Goal: Task Accomplishment & Management: Complete application form

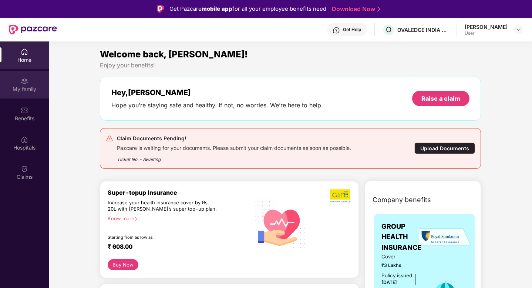
click at [28, 94] on div "My family" at bounding box center [24, 85] width 49 height 28
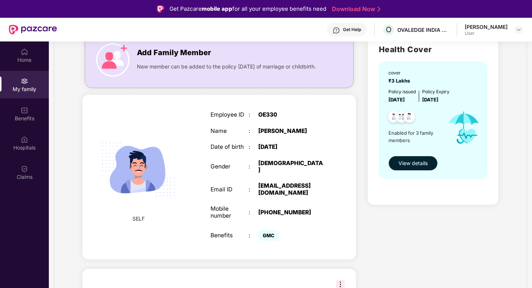
scroll to position [61, 0]
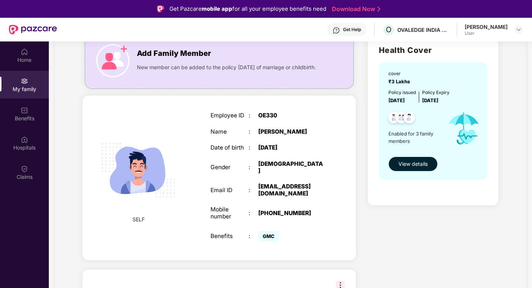
click at [416, 168] on button "View details" at bounding box center [412, 163] width 49 height 15
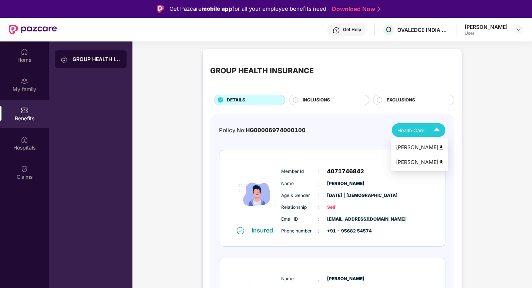
click at [427, 129] on div "Health Card" at bounding box center [420, 130] width 46 height 13
click at [438, 146] on img at bounding box center [441, 148] width 6 height 6
click at [440, 130] on img at bounding box center [436, 130] width 13 height 13
click at [439, 164] on img at bounding box center [441, 162] width 6 height 6
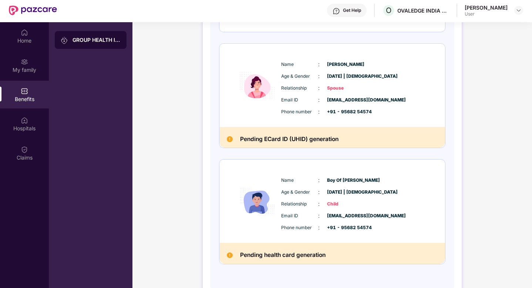
scroll to position [32, 0]
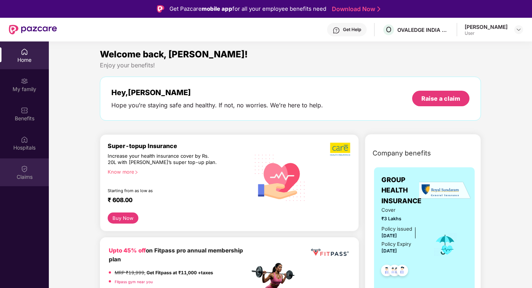
click at [23, 175] on div "Claims" at bounding box center [24, 176] width 49 height 7
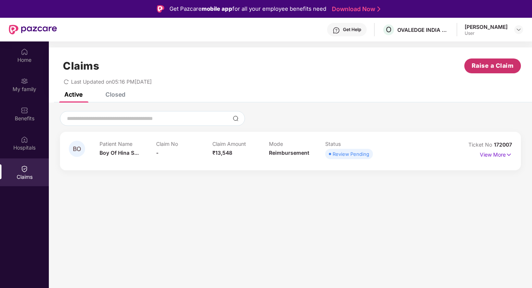
click at [489, 65] on span "Raise a Claim" at bounding box center [493, 65] width 42 height 9
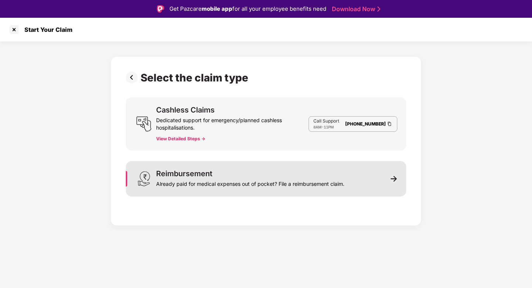
click at [242, 178] on div "Already paid for medical expenses out of pocket? File a reimbursement claim." at bounding box center [250, 182] width 188 height 10
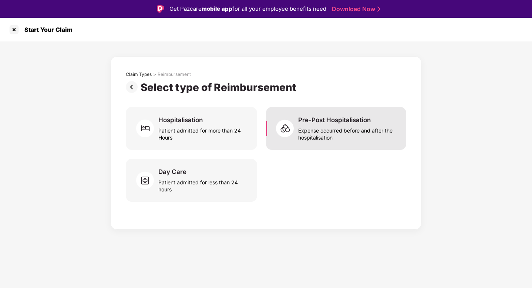
click at [351, 121] on div "Pre-Post Hospitalisation" at bounding box center [334, 120] width 72 height 8
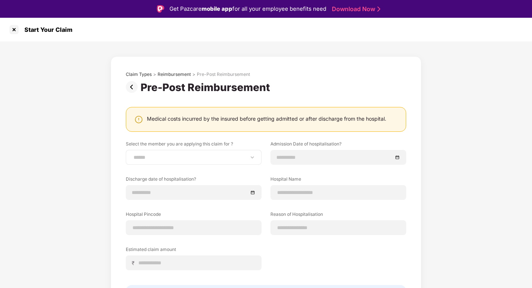
click at [159, 164] on div "**********" at bounding box center [194, 157] width 136 height 15
click at [178, 157] on select "**********" at bounding box center [193, 157] width 123 height 6
select select "**********"
click at [132, 154] on select "**********" at bounding box center [193, 157] width 123 height 6
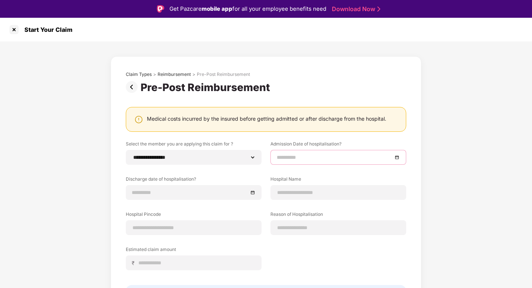
click at [315, 157] on input at bounding box center [335, 157] width 116 height 8
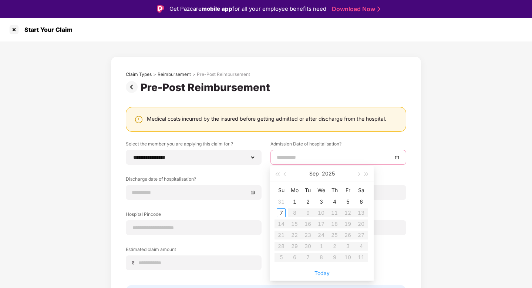
type input "**********"
click at [286, 177] on button "button" at bounding box center [285, 173] width 8 height 15
type input "**********"
click at [311, 244] on div "26" at bounding box center [307, 246] width 9 height 9
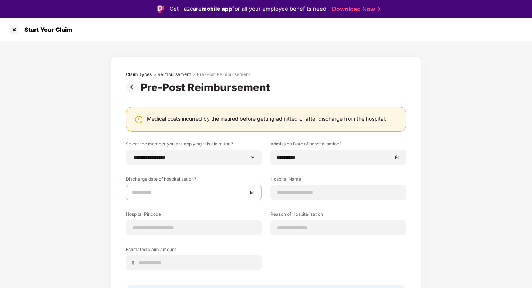
click at [154, 191] on input at bounding box center [190, 192] width 116 height 8
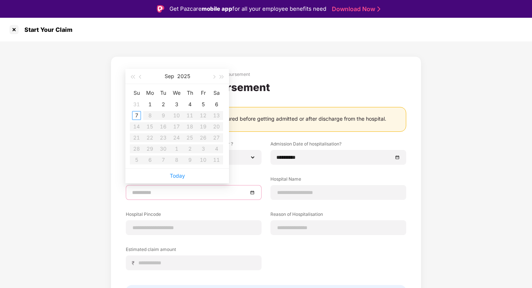
type input "**********"
click at [140, 77] on span "button" at bounding box center [141, 77] width 4 height 4
type input "**********"
click at [202, 148] on div "29" at bounding box center [203, 148] width 9 height 9
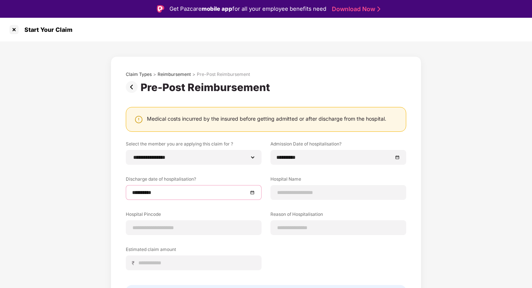
scroll to position [21, 0]
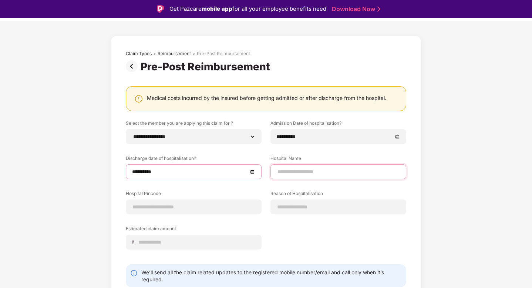
click at [303, 168] on input at bounding box center [338, 172] width 123 height 8
type input "**********"
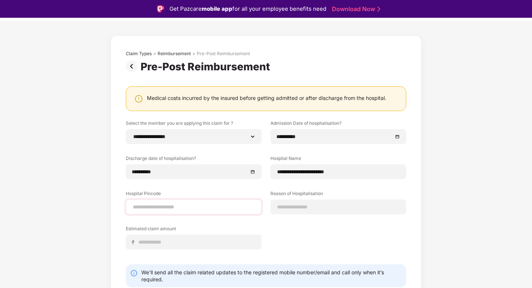
click at [171, 211] on div at bounding box center [194, 206] width 136 height 15
click at [178, 205] on input at bounding box center [193, 207] width 123 height 8
type input "******"
click at [286, 208] on input at bounding box center [338, 207] width 123 height 8
select select "*********"
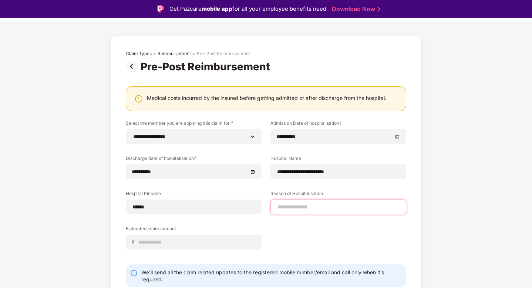
select select "**********"
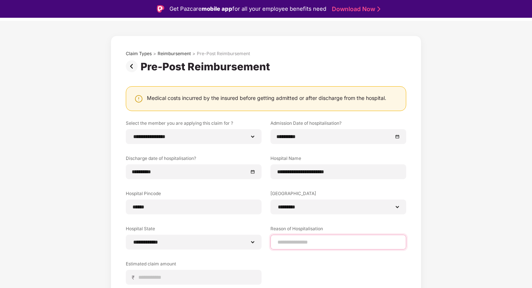
type input "**********"
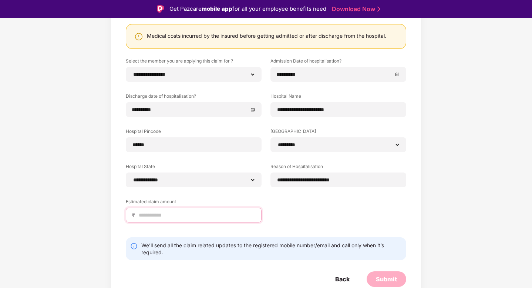
click at [181, 216] on input at bounding box center [196, 215] width 117 height 8
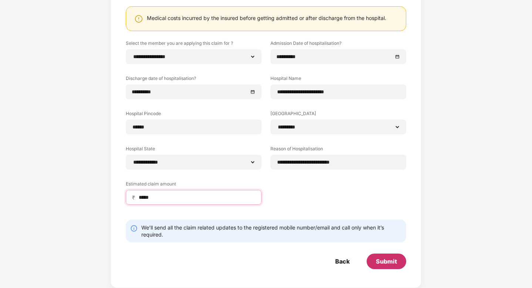
type input "*****"
click at [384, 263] on div "Submit" at bounding box center [386, 261] width 21 height 8
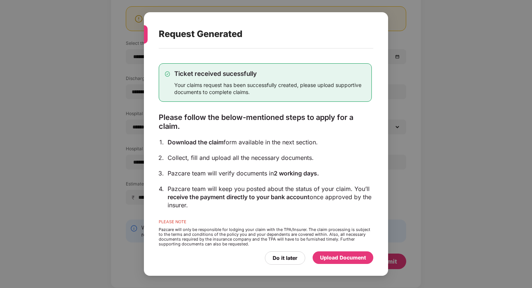
click at [343, 260] on div "Upload Document" at bounding box center [343, 257] width 46 height 8
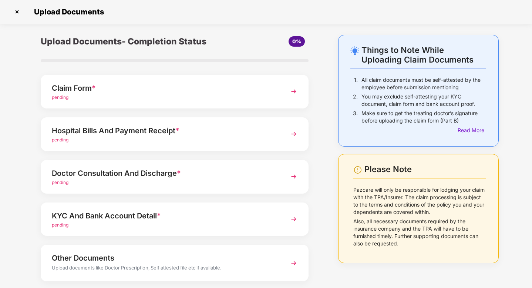
click at [205, 91] on div "Claim Form *" at bounding box center [164, 88] width 225 height 12
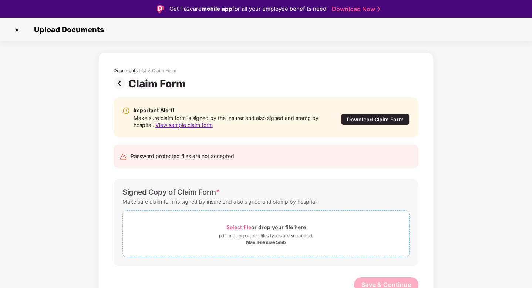
click at [237, 225] on span "Select file" at bounding box center [238, 227] width 25 height 6
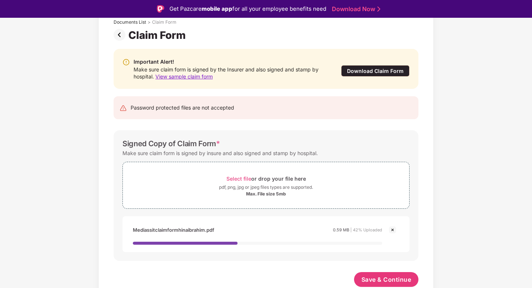
scroll to position [18, 0]
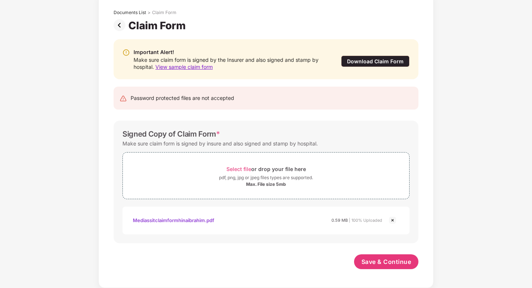
click at [395, 269] on div "Save & Continue" at bounding box center [386, 263] width 65 height 18
click at [380, 258] on span "Save & Continue" at bounding box center [386, 261] width 50 height 8
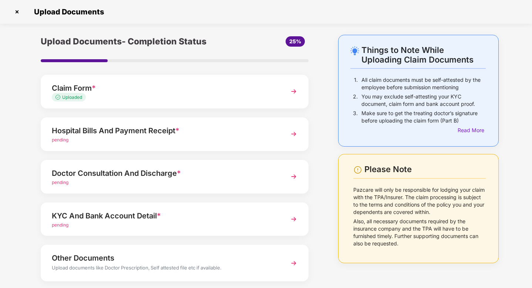
click at [150, 127] on div "Hospital Bills And Payment Receipt *" at bounding box center [164, 131] width 225 height 12
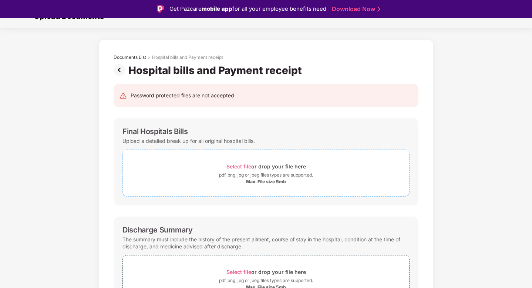
scroll to position [20, 0]
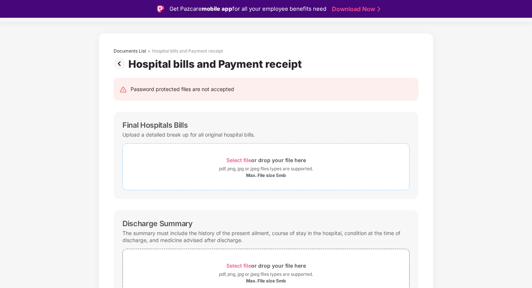
click at [237, 161] on span "Select file" at bounding box center [238, 160] width 25 height 6
click at [232, 161] on span "Select file" at bounding box center [238, 160] width 25 height 6
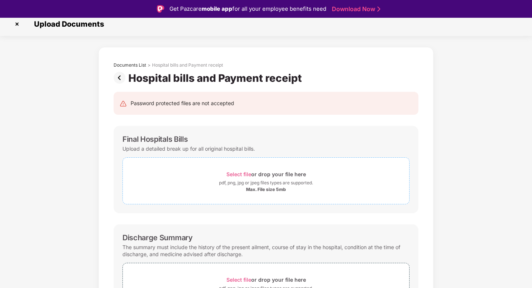
click at [232, 175] on span "Select file" at bounding box center [238, 174] width 25 height 6
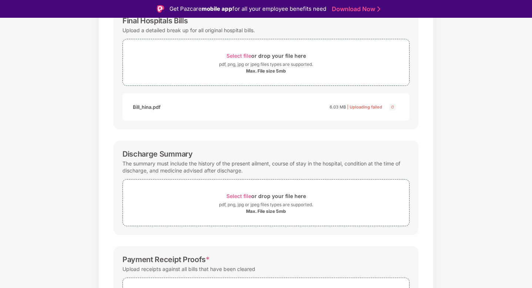
scroll to position [124, 0]
click at [244, 196] on span "Select file" at bounding box center [238, 195] width 25 height 6
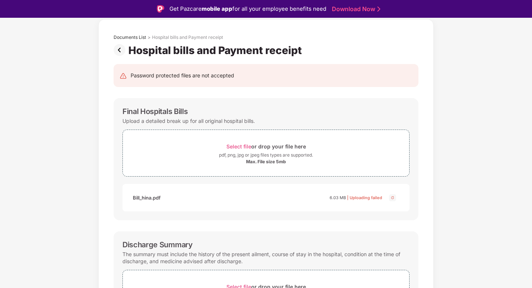
click at [392, 198] on img at bounding box center [392, 197] width 9 height 9
click at [393, 198] on img at bounding box center [392, 197] width 9 height 9
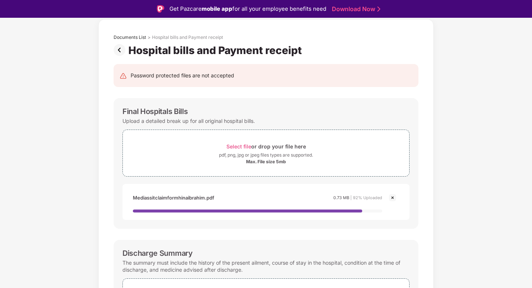
scroll to position [120, 0]
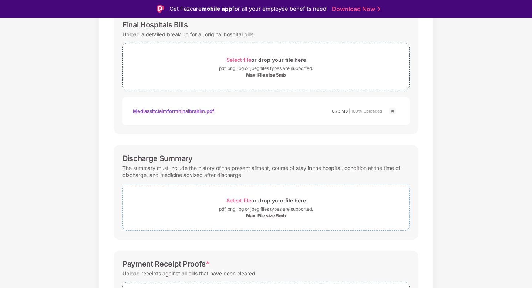
click at [241, 203] on span "Select file" at bounding box center [238, 200] width 25 height 6
click at [229, 200] on span "Select file" at bounding box center [238, 200] width 25 height 6
click at [234, 202] on span "Select file" at bounding box center [238, 200] width 25 height 6
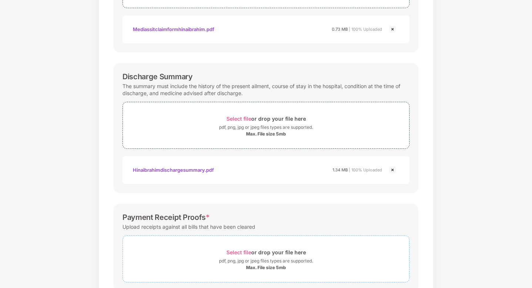
scroll to position [232, 0]
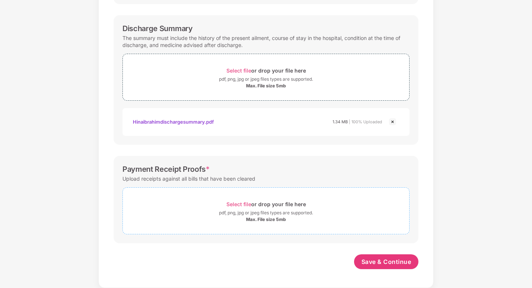
click at [232, 205] on span "Select file" at bounding box center [238, 204] width 25 height 6
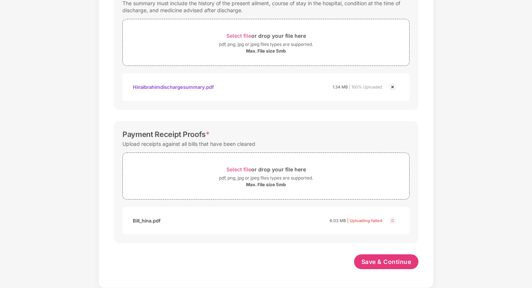
click at [392, 218] on img at bounding box center [392, 220] width 9 height 9
click at [245, 168] on span "Select file" at bounding box center [238, 169] width 25 height 6
click at [233, 168] on span "Select file" at bounding box center [238, 169] width 25 height 6
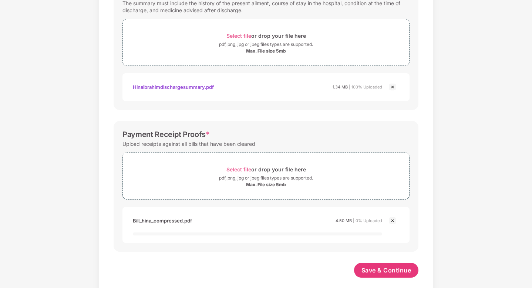
scroll to position [275, 0]
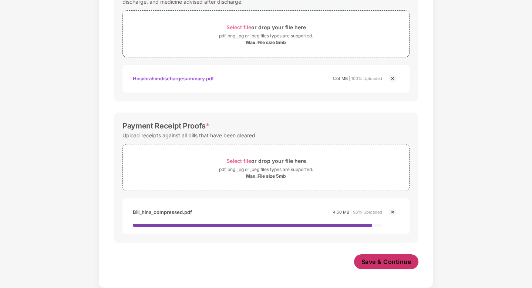
click at [378, 263] on span "Save & Continue" at bounding box center [386, 261] width 50 height 8
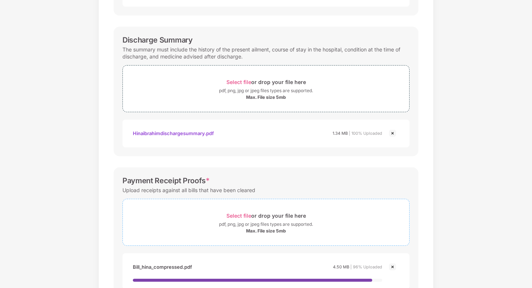
scroll to position [184, 0]
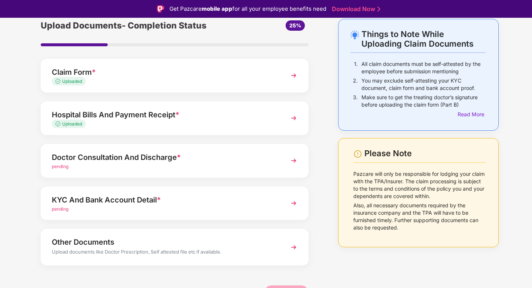
scroll to position [39, 0]
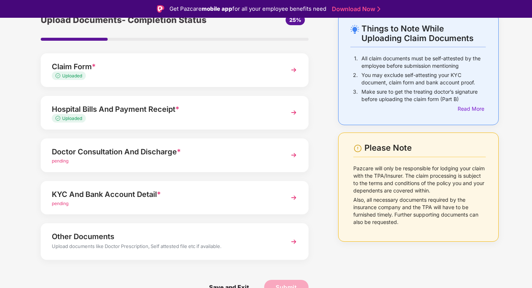
click at [193, 154] on div "Doctor Consultation And Discharge *" at bounding box center [164, 152] width 225 height 12
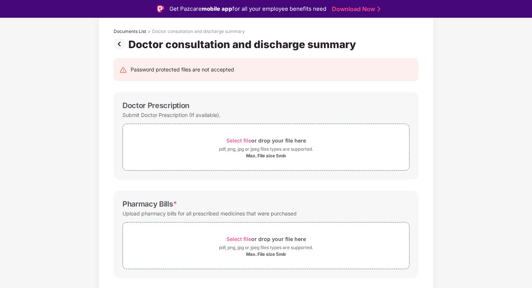
scroll to position [45, 0]
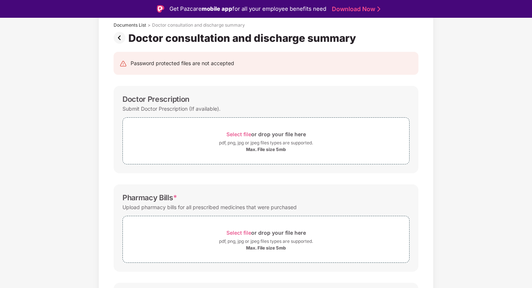
click at [227, 188] on div "Pharmacy Bills * Upload pharmacy bills for all prescribed medicines that were p…" at bounding box center [266, 227] width 305 height 87
click at [62, 140] on div "Documents List > Doctor consultation and discharge summary Doctor consultation …" at bounding box center [266, 214] width 532 height 415
click at [69, 129] on div "Documents List > Doctor consultation and discharge summary Doctor consultation …" at bounding box center [266, 214] width 532 height 415
click at [241, 135] on span "Select file" at bounding box center [238, 134] width 25 height 6
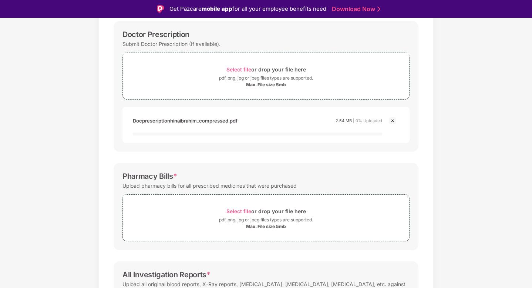
scroll to position [182, 0]
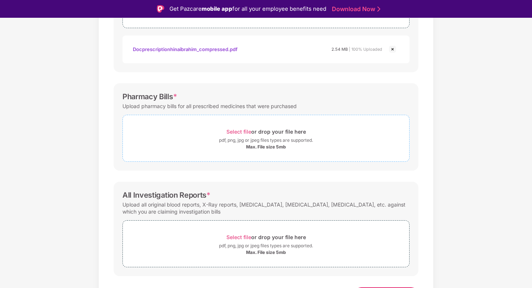
click at [240, 133] on span "Select file" at bounding box center [238, 131] width 25 height 6
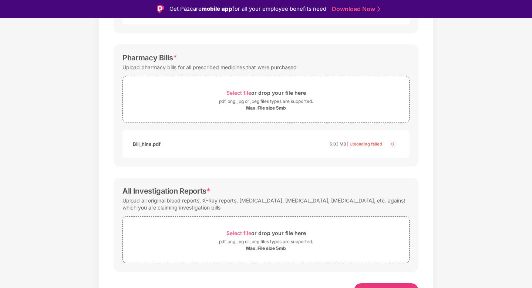
scroll to position [223, 0]
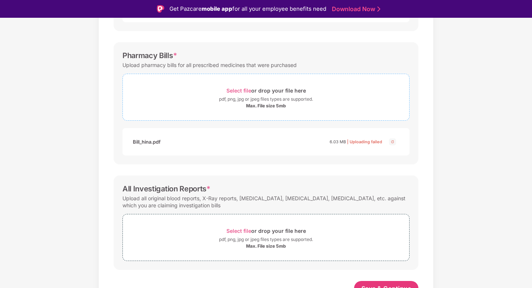
click at [239, 90] on span "Select file" at bounding box center [238, 90] width 25 height 6
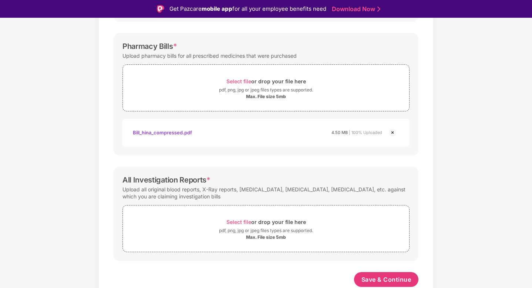
scroll to position [18, 0]
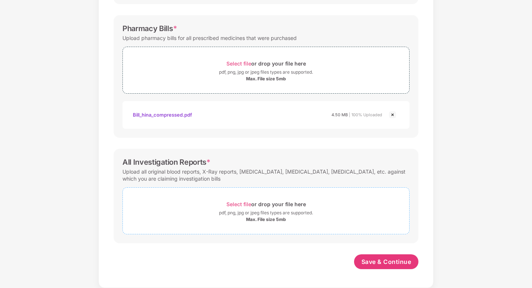
click at [239, 203] on span "Select file" at bounding box center [238, 204] width 25 height 6
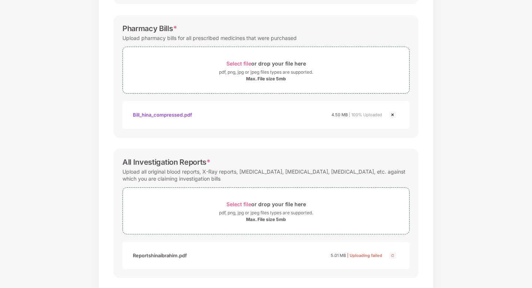
scroll to position [267, 0]
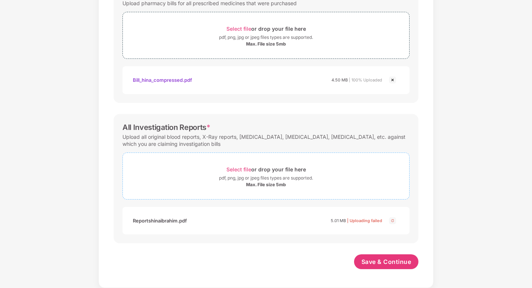
click at [235, 166] on span "Select file" at bounding box center [238, 169] width 25 height 6
click at [387, 261] on span "Save & Continue" at bounding box center [386, 261] width 50 height 8
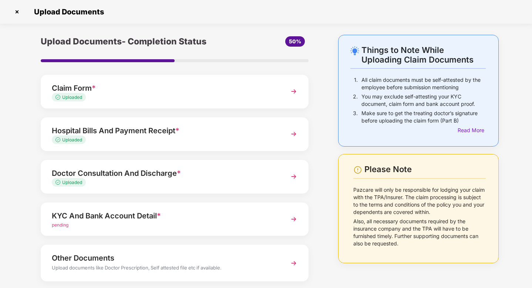
scroll to position [39, 0]
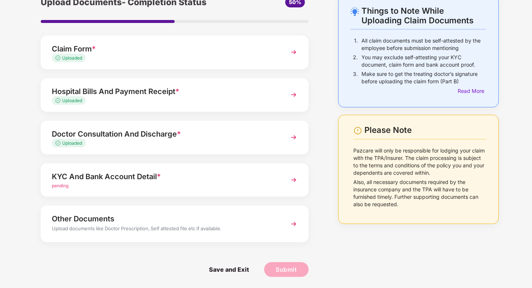
click at [203, 182] on div "pending" at bounding box center [164, 185] width 225 height 7
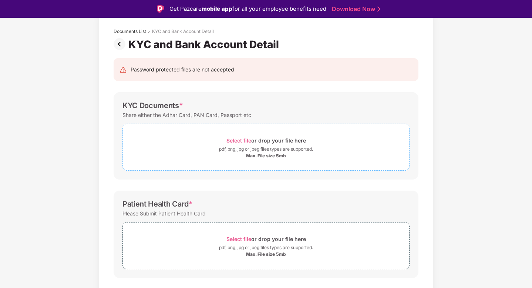
click at [237, 141] on span "Select file" at bounding box center [238, 140] width 25 height 6
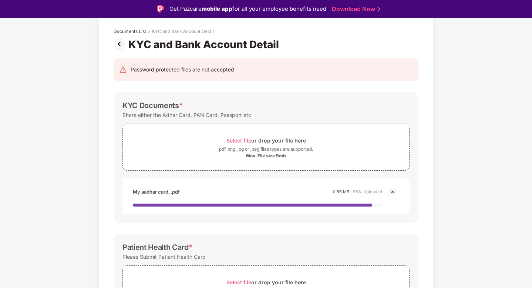
scroll to position [46, 0]
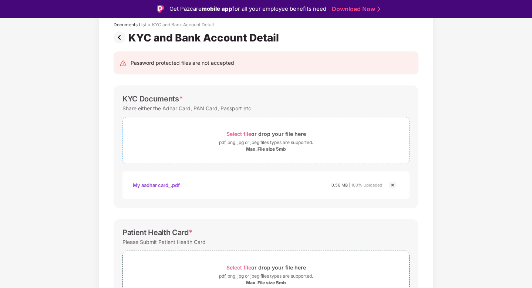
click at [236, 132] on span "Select file" at bounding box center [238, 134] width 25 height 6
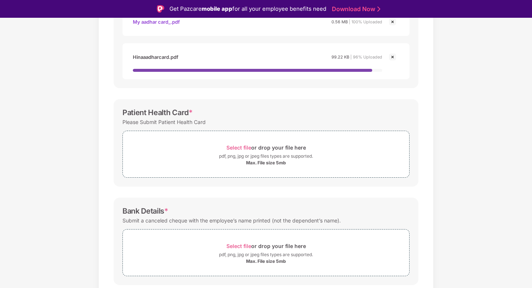
scroll to position [213, 0]
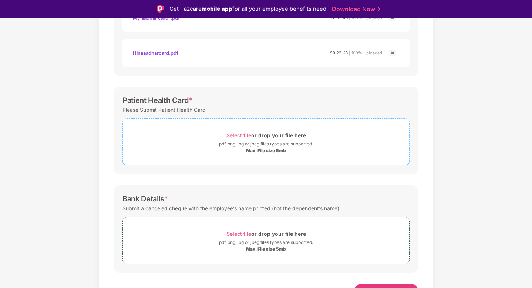
click at [241, 136] on span "Select file" at bounding box center [238, 135] width 25 height 6
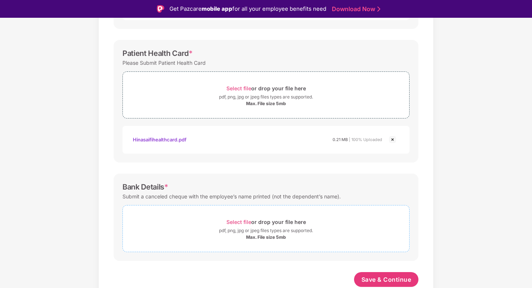
click at [234, 219] on span "Select file" at bounding box center [238, 222] width 25 height 6
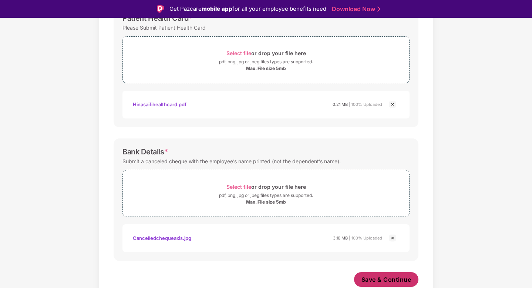
scroll to position [295, 0]
click at [382, 278] on span "Save & Continue" at bounding box center [386, 279] width 50 height 8
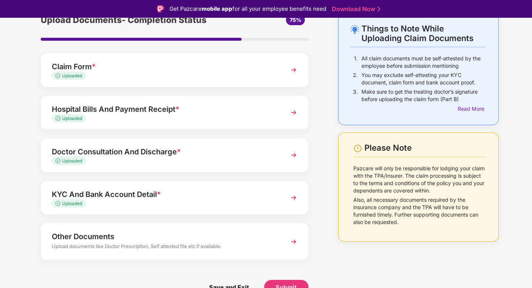
scroll to position [18, 0]
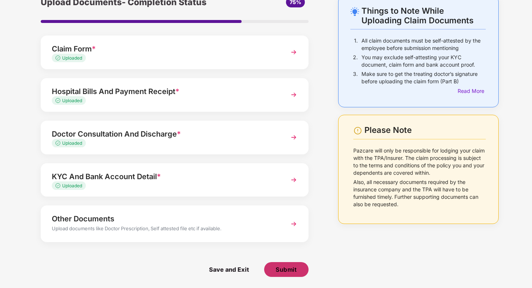
click at [294, 274] on button "Submit" at bounding box center [286, 269] width 44 height 15
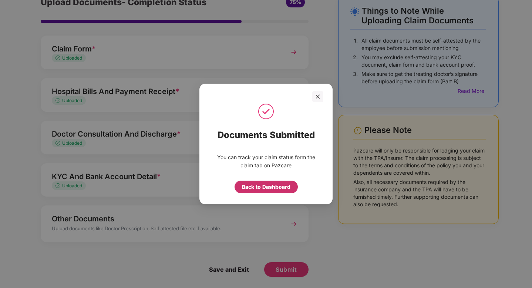
click at [260, 189] on div "Back to Dashboard" at bounding box center [266, 187] width 48 height 8
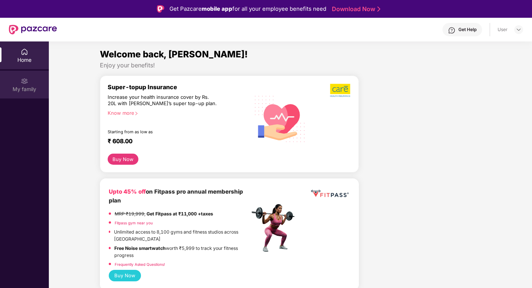
click at [24, 81] on img at bounding box center [24, 80] width 7 height 7
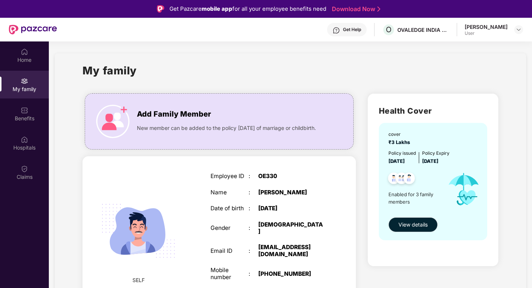
click at [16, 51] on div "Home" at bounding box center [24, 55] width 49 height 28
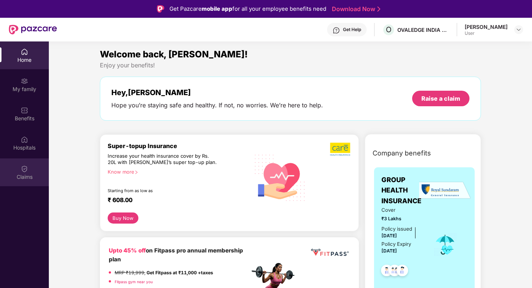
click at [30, 169] on div "Claims" at bounding box center [24, 172] width 49 height 28
